Goal: Task Accomplishment & Management: Manage account settings

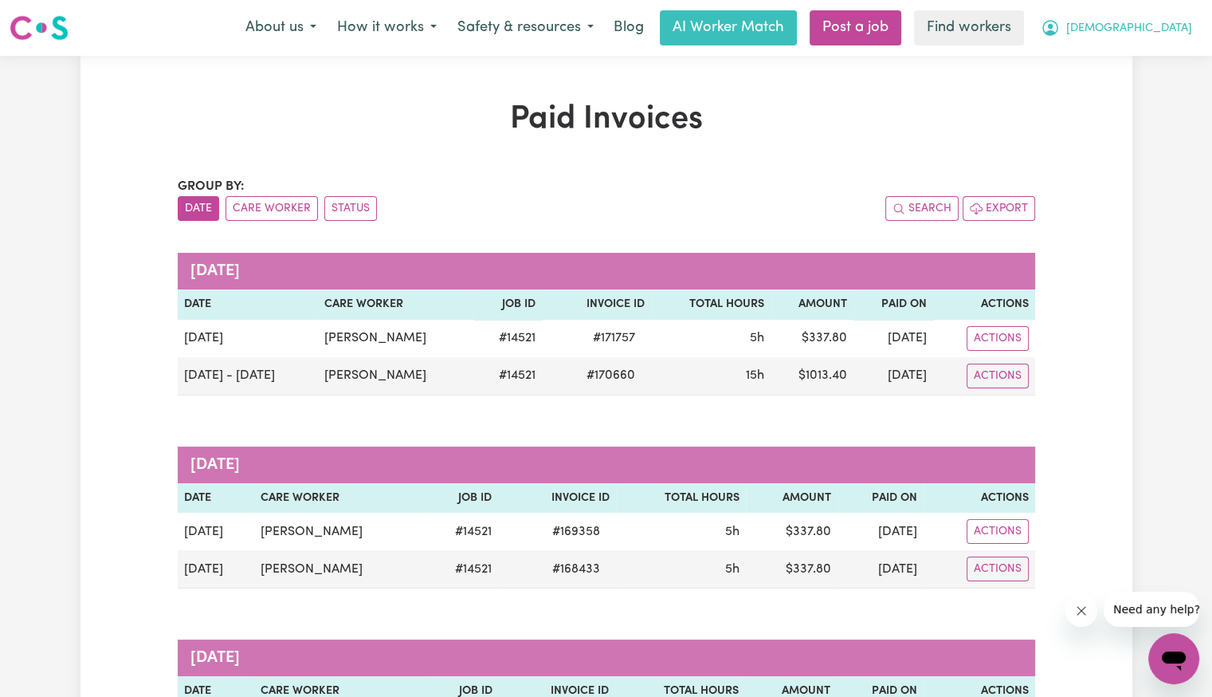
click at [1188, 29] on span "[DEMOGRAPHIC_DATA]" at bounding box center [1129, 29] width 126 height 18
click at [1156, 84] on link "Logout" at bounding box center [1139, 92] width 126 height 30
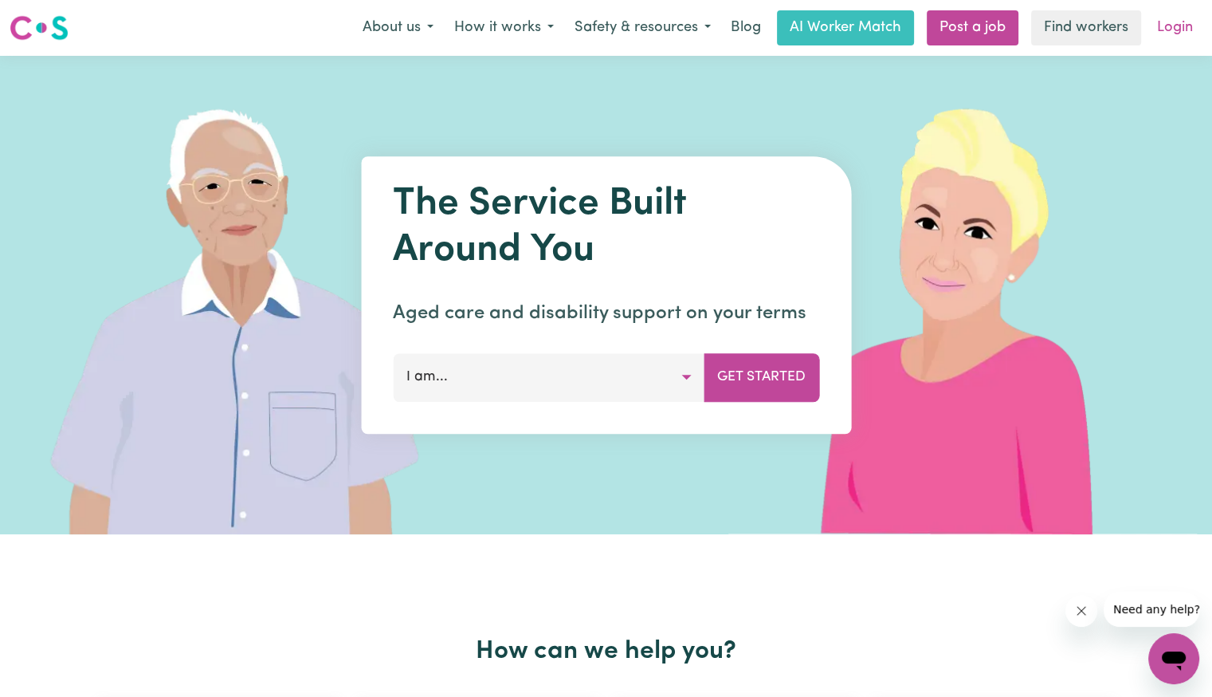
click at [1167, 36] on link "Login" at bounding box center [1175, 27] width 55 height 35
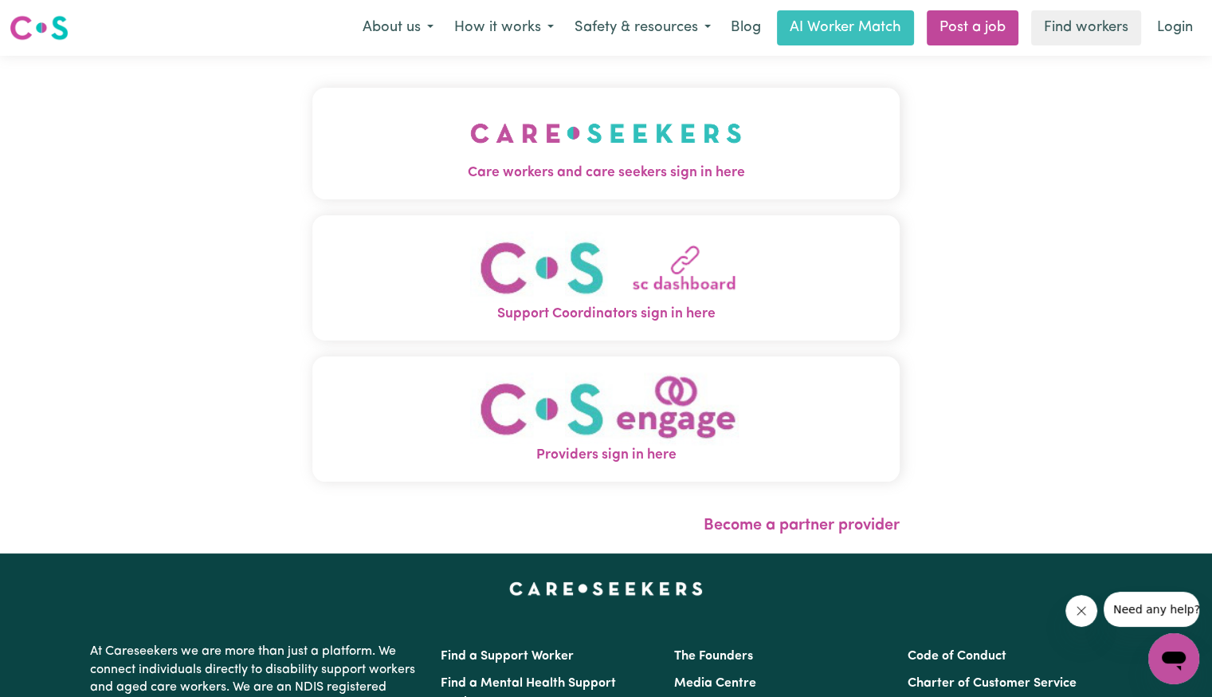
click at [666, 179] on span "Care workers and care seekers sign in here" at bounding box center [605, 173] width 587 height 21
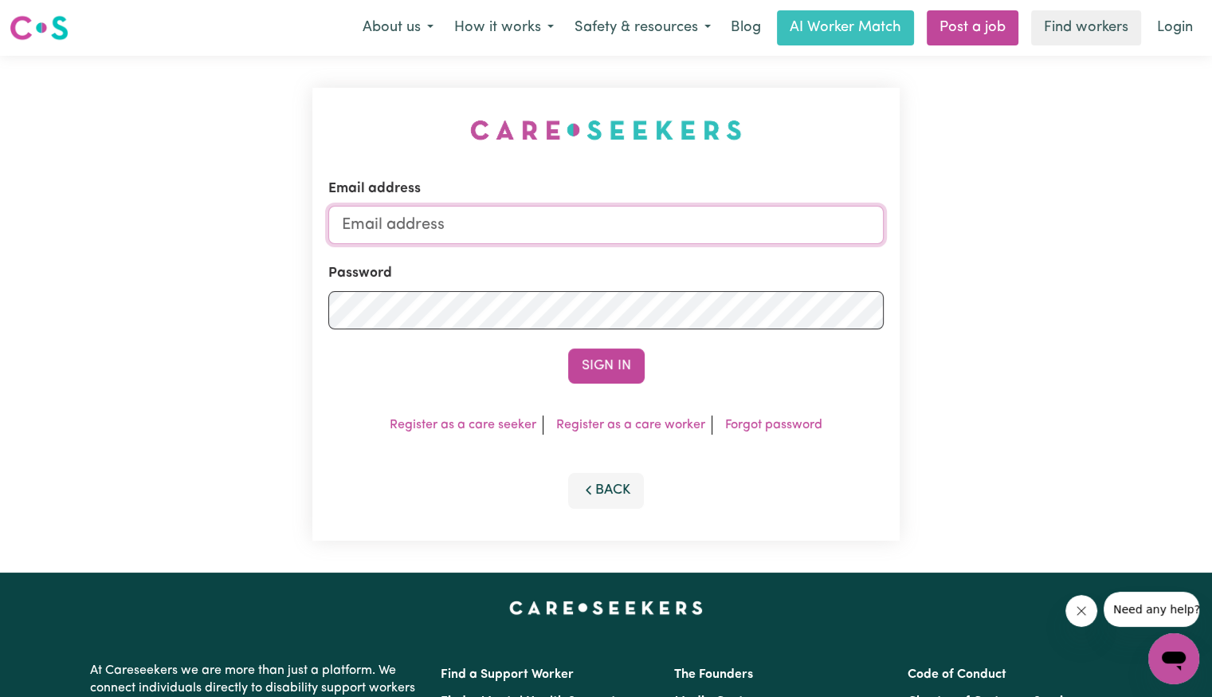
click at [595, 242] on input "Email address" at bounding box center [606, 225] width 556 height 38
type input "[PERSON_NAME][EMAIL_ADDRESS][DOMAIN_NAME]"
click at [568, 348] on button "Sign In" at bounding box center [606, 365] width 77 height 35
